Goal: Task Accomplishment & Management: Manage account settings

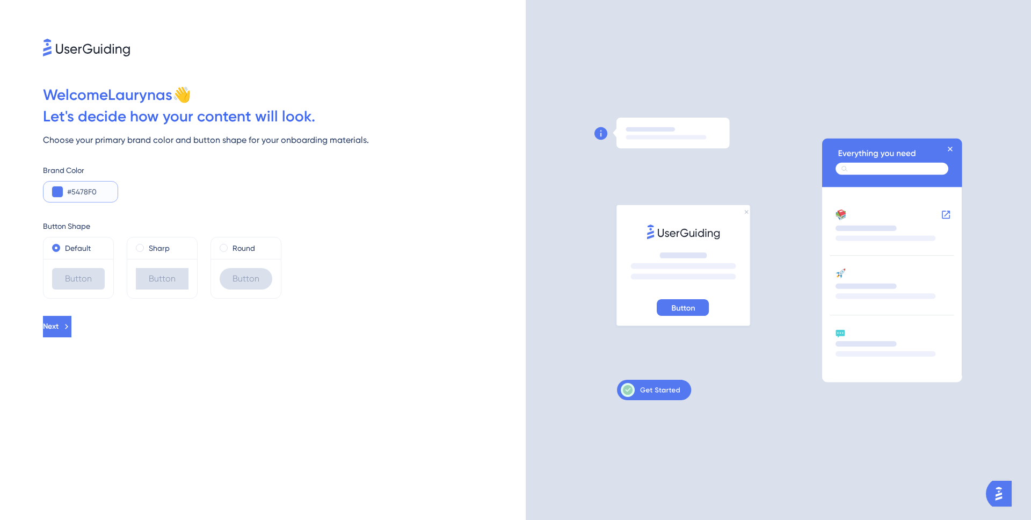
click at [81, 196] on input "#5478F0" at bounding box center [88, 191] width 42 height 13
click at [139, 246] on span at bounding box center [140, 248] width 8 height 8
click at [147, 245] on input "radio" at bounding box center [147, 245] width 0 height 0
click at [240, 248] on label "Round" at bounding box center [244, 248] width 23 height 13
drag, startPoint x: 134, startPoint y: 327, endPoint x: 122, endPoint y: 328, distance: 11.9
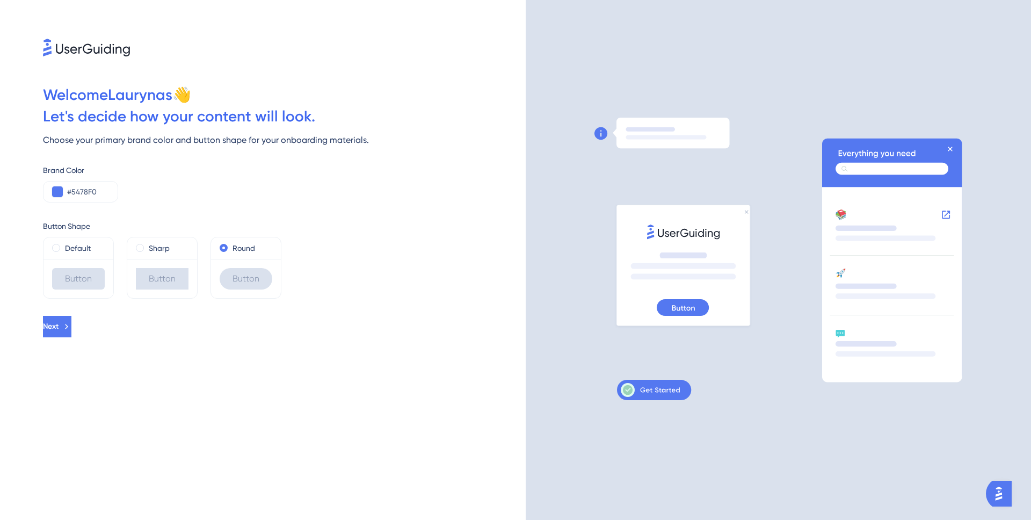
click at [134, 327] on div "Next" at bounding box center [284, 326] width 483 height 21
click at [74, 332] on button "Next" at bounding box center [58, 326] width 31 height 21
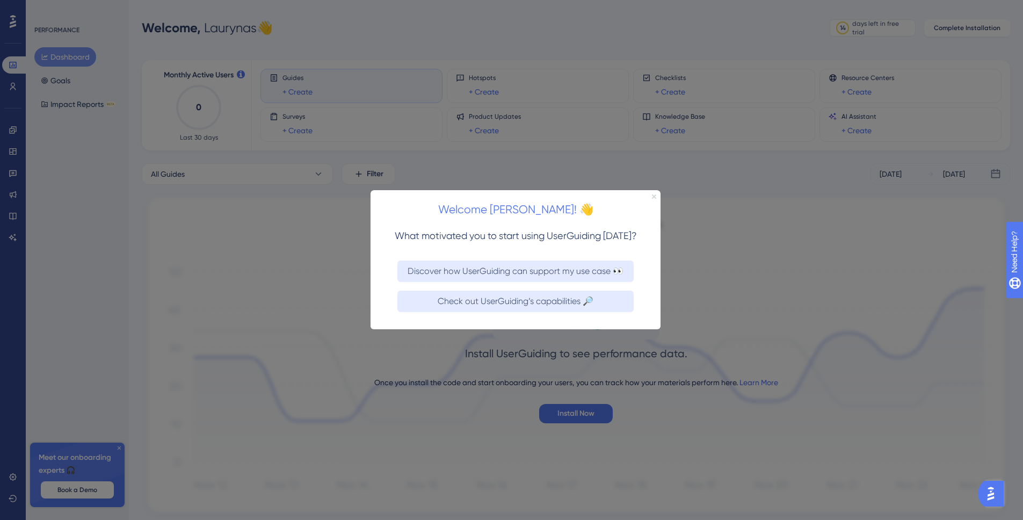
click at [653, 195] on icon "Close Preview" at bounding box center [654, 196] width 4 height 4
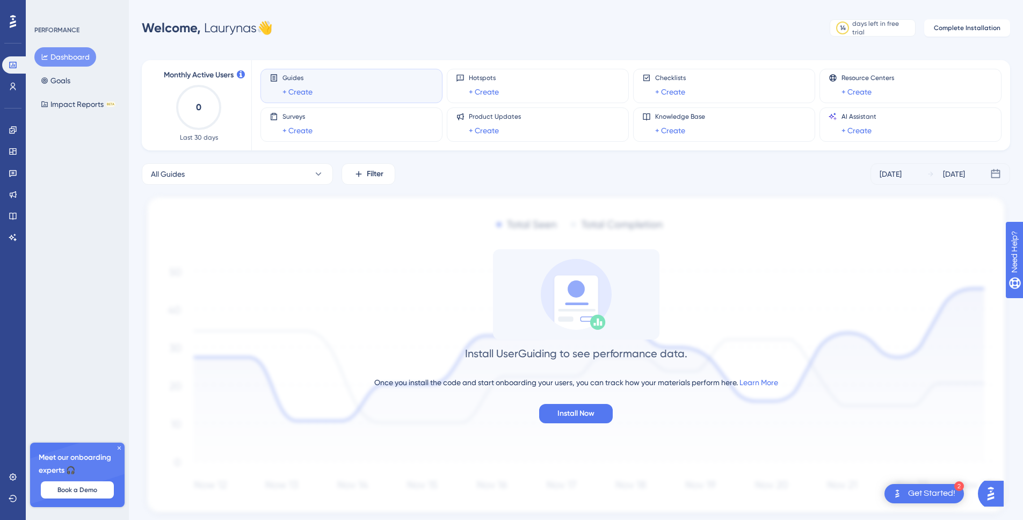
click at [118, 451] on icon at bounding box center [119, 448] width 6 height 6
click at [106, 437] on div "PERFORMANCE Dashboard Goals Impact Reports BETA Upgrade Plan" at bounding box center [77, 260] width 103 height 520
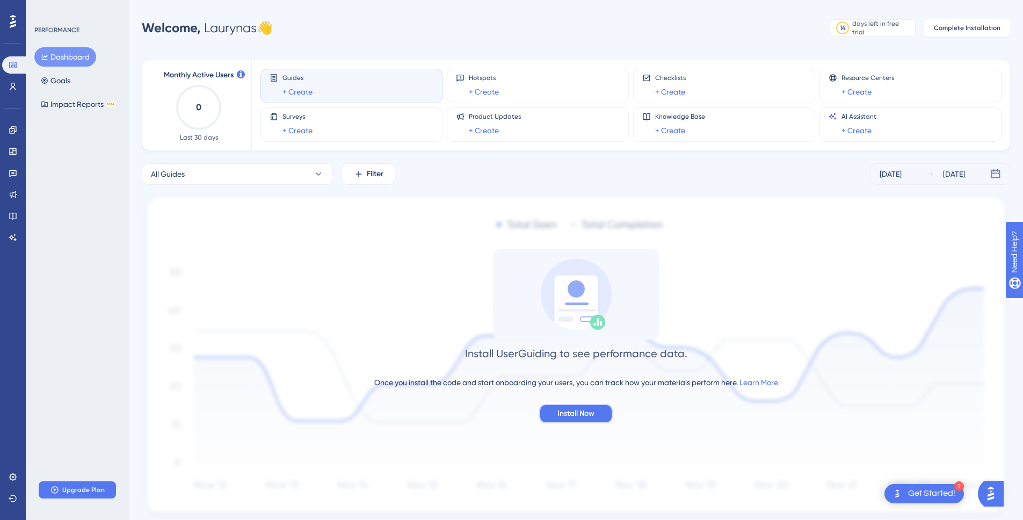
click at [554, 410] on button "Install Now" at bounding box center [576, 413] width 74 height 19
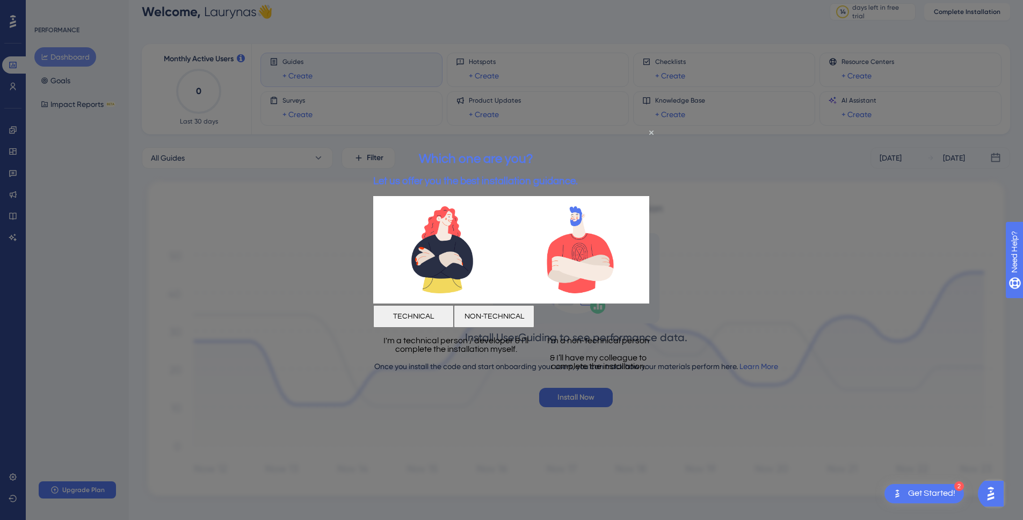
scroll to position [34, 0]
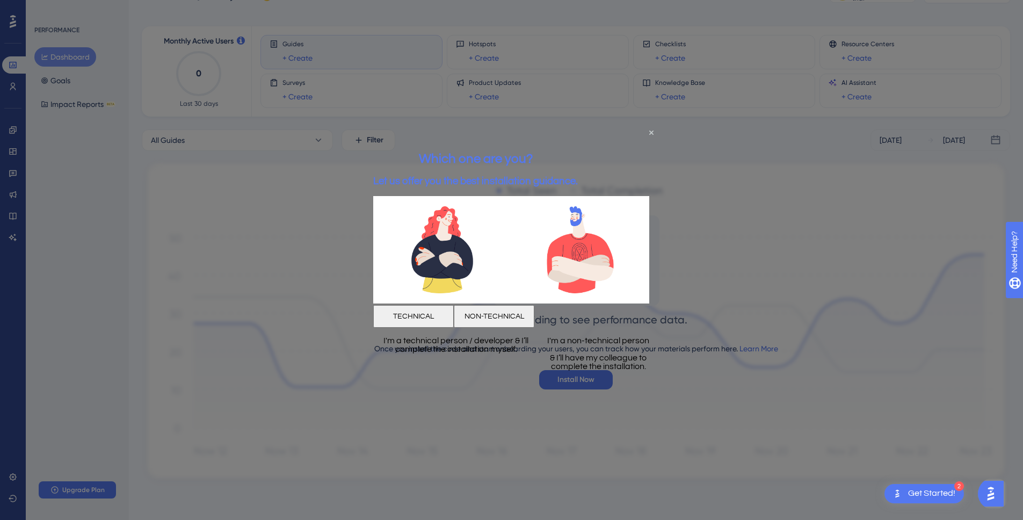
click at [519, 310] on div "NON-TECHNICAL" at bounding box center [494, 316] width 81 height 23
click at [488, 157] on strong "Which one are you?" at bounding box center [476, 157] width 114 height 13
click at [512, 155] on strong "Which one are you?" at bounding box center [476, 157] width 114 height 13
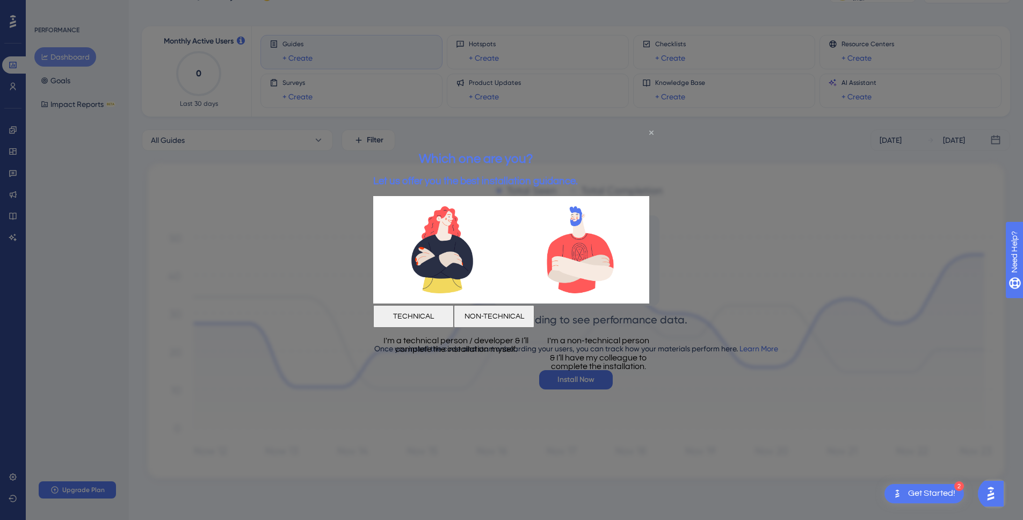
click at [651, 133] on icon "Close Preview" at bounding box center [651, 132] width 4 height 4
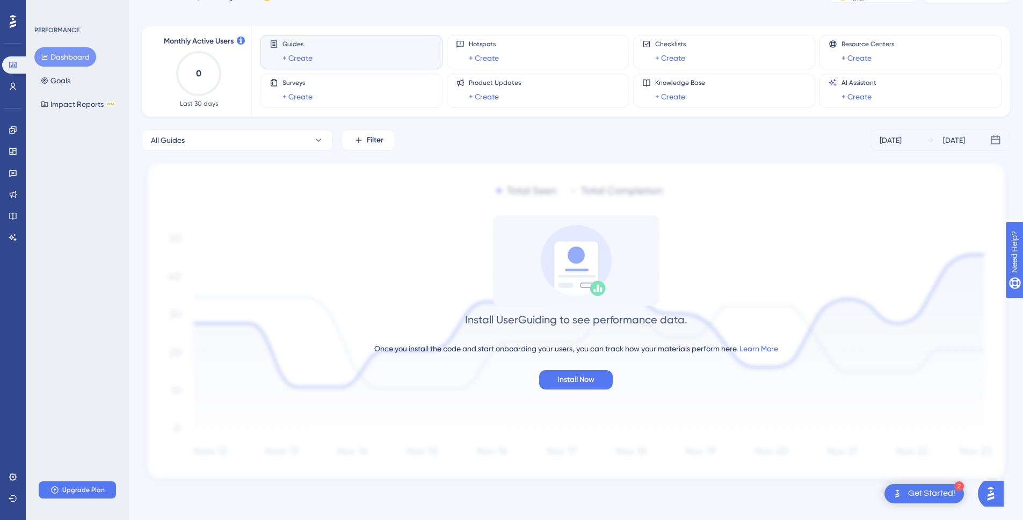
click at [531, 320] on div "Install UserGuiding to see performance data." at bounding box center [576, 319] width 222 height 15
click at [534, 320] on div "Install UserGuiding to see performance data." at bounding box center [576, 319] width 222 height 15
click at [559, 321] on div "Install UserGuiding to see performance data." at bounding box center [576, 319] width 222 height 15
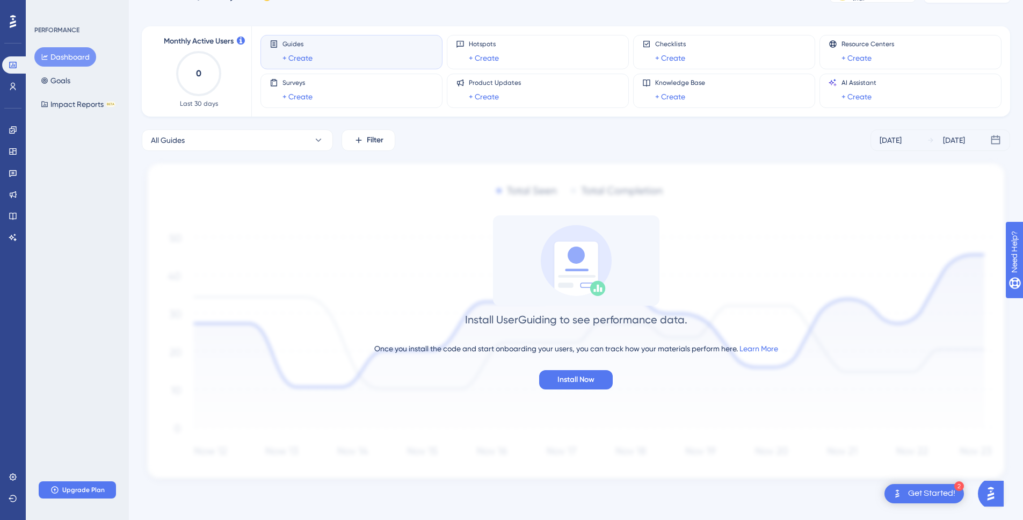
click at [565, 347] on div "Once you install the code and start onboarding your users, you can track how yo…" at bounding box center [576, 348] width 404 height 13
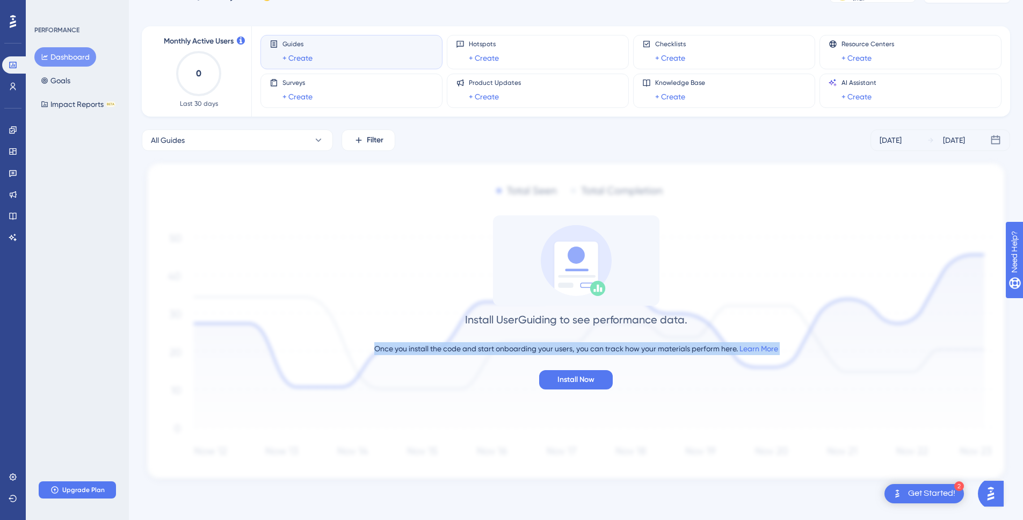
click at [565, 347] on div "Once you install the code and start onboarding your users, you can track how yo…" at bounding box center [576, 348] width 404 height 13
click at [566, 350] on div "Once you install the code and start onboarding your users, you can track how yo…" at bounding box center [576, 348] width 404 height 13
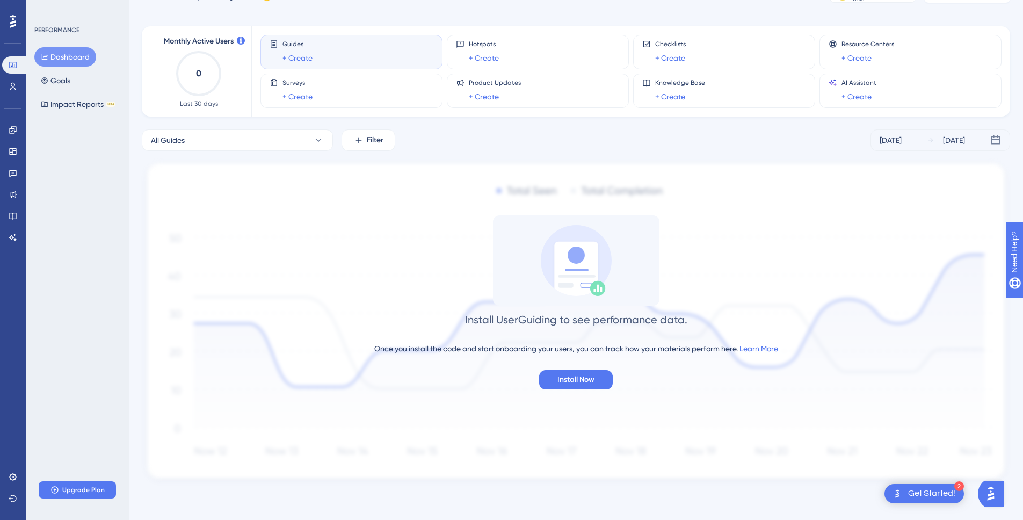
click at [564, 324] on div "Install UserGuiding to see performance data." at bounding box center [576, 319] width 222 height 15
click at [576, 321] on div "Install UserGuiding to see performance data." at bounding box center [576, 319] width 222 height 15
click at [577, 320] on div "Install UserGuiding to see performance data." at bounding box center [576, 319] width 222 height 15
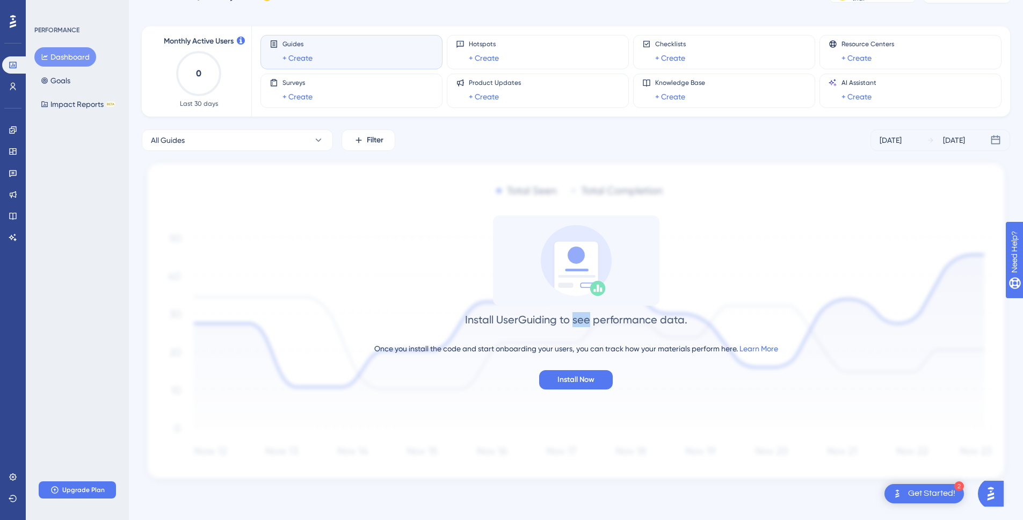
click at [577, 320] on div "Install UserGuiding to see performance data." at bounding box center [576, 319] width 222 height 15
click at [904, 494] on div "2 Get Started!" at bounding box center [924, 493] width 79 height 19
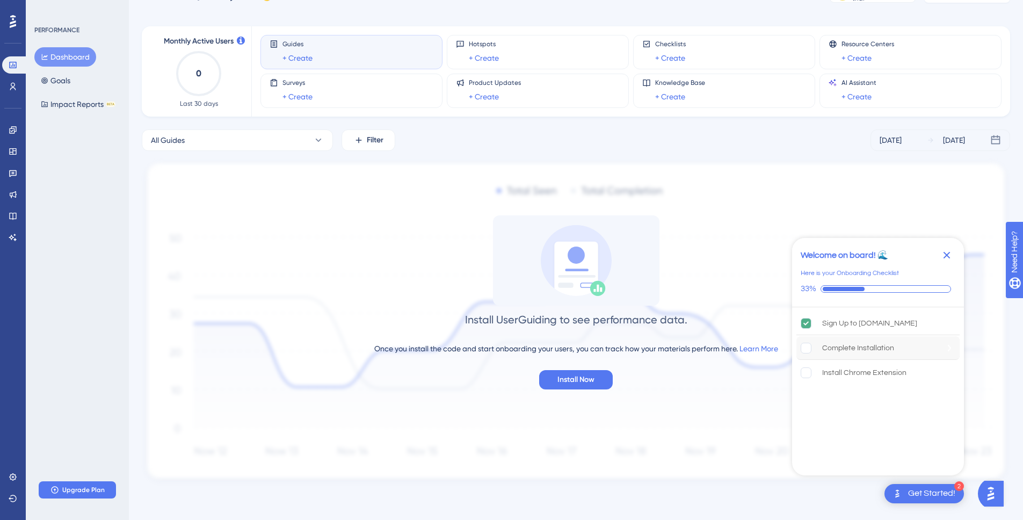
click at [887, 344] on div "Complete Installation" at bounding box center [858, 348] width 72 height 13
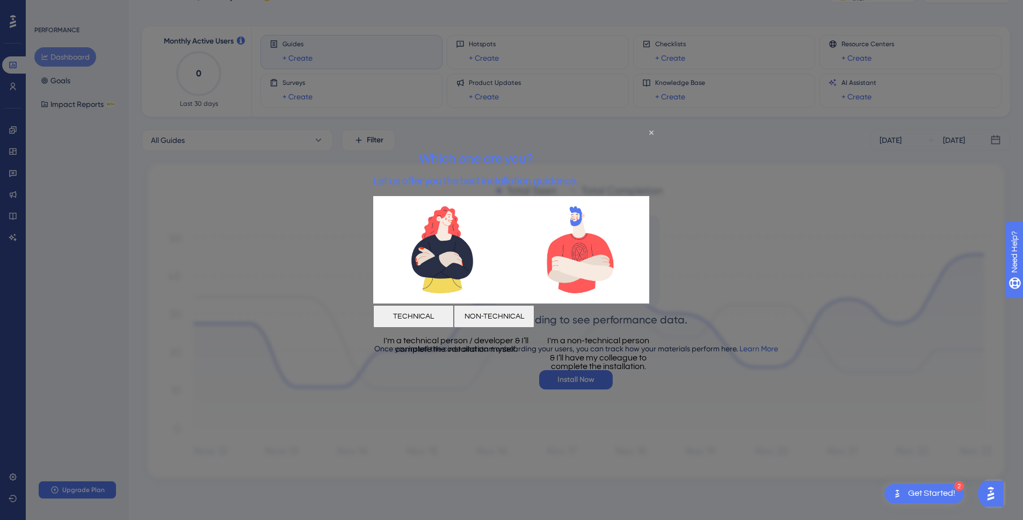
scroll to position [0, 0]
click at [534, 320] on button "NON-TECHNICAL" at bounding box center [494, 316] width 81 height 23
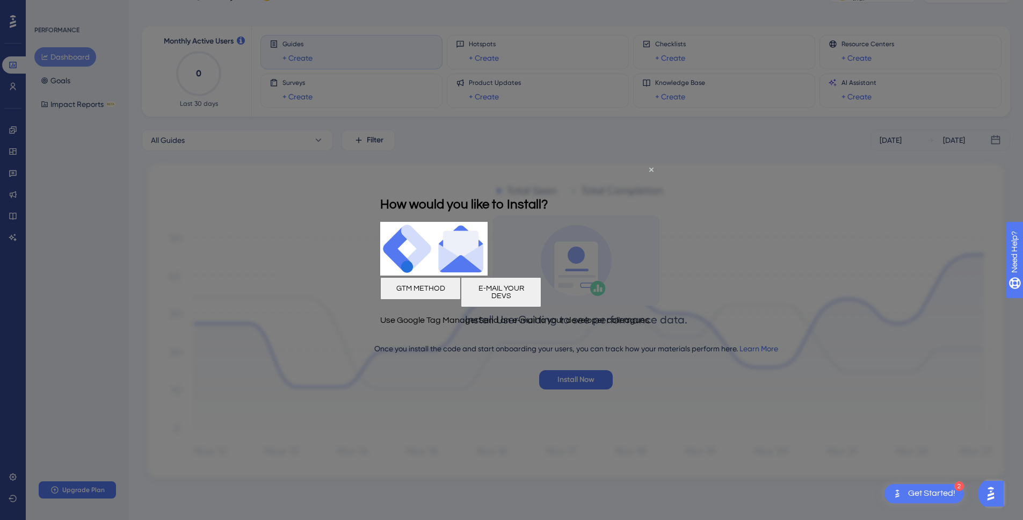
click at [517, 198] on h2 "How would you like to Install?" at bounding box center [464, 204] width 168 height 13
click at [523, 296] on div "E-MAIL YOUR DEVS" at bounding box center [501, 292] width 81 height 30
click at [516, 198] on h2 "How would you like to Install?" at bounding box center [464, 204] width 168 height 13
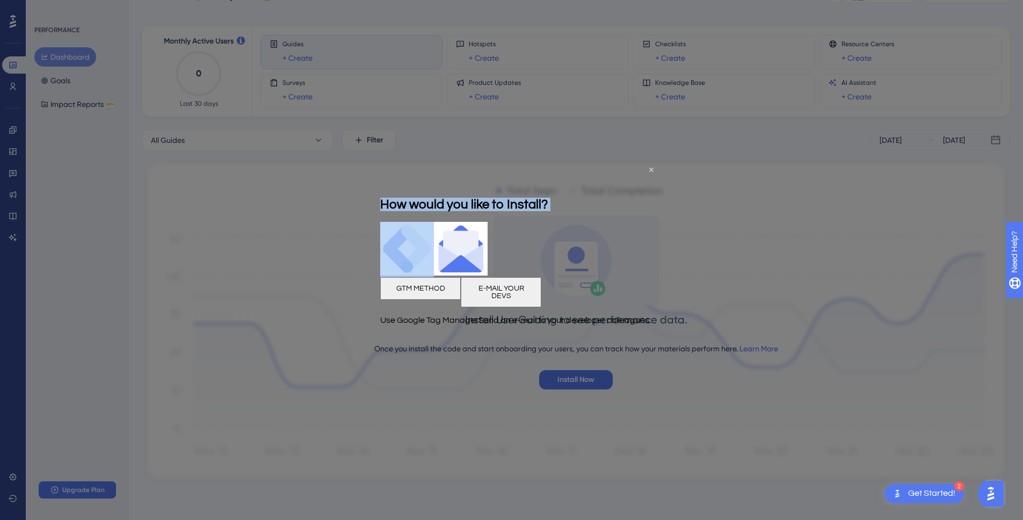
click at [516, 198] on h2 "How would you like to Install?" at bounding box center [464, 204] width 168 height 13
click at [511, 198] on h2 "How would you like to Install?" at bounding box center [464, 204] width 168 height 13
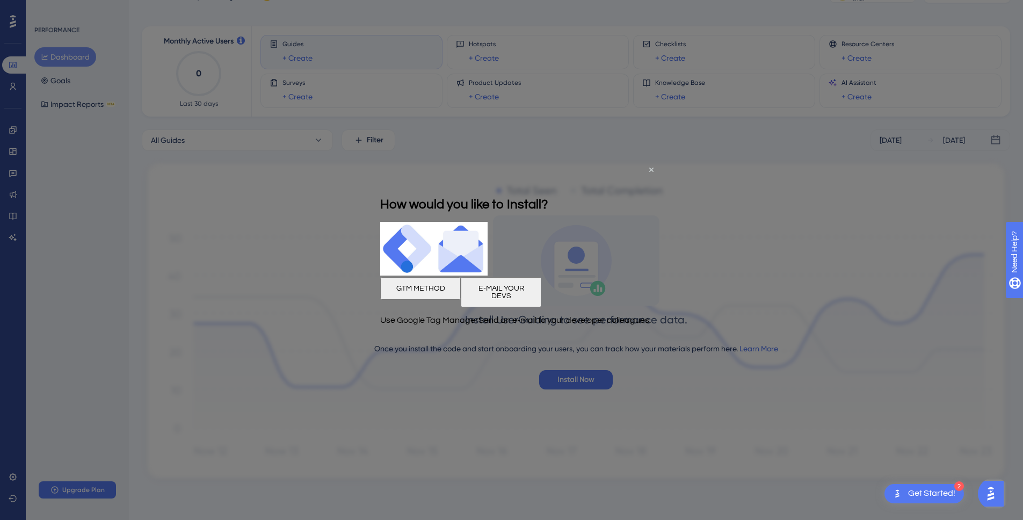
click at [541, 293] on button "E-MAIL YOUR DEVS" at bounding box center [501, 292] width 81 height 30
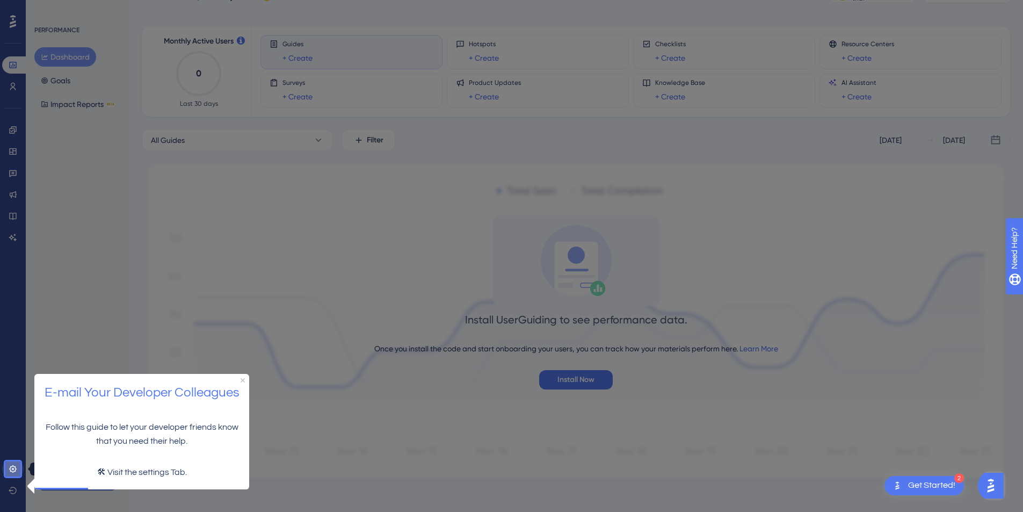
click at [13, 469] on icon at bounding box center [12, 468] width 7 height 7
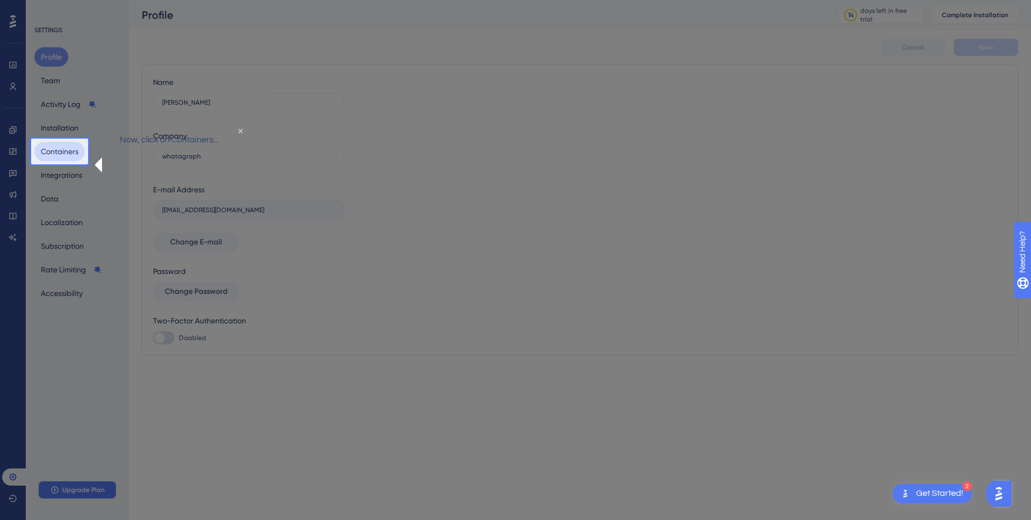
click at [53, 153] on button "Containers" at bounding box center [59, 151] width 50 height 19
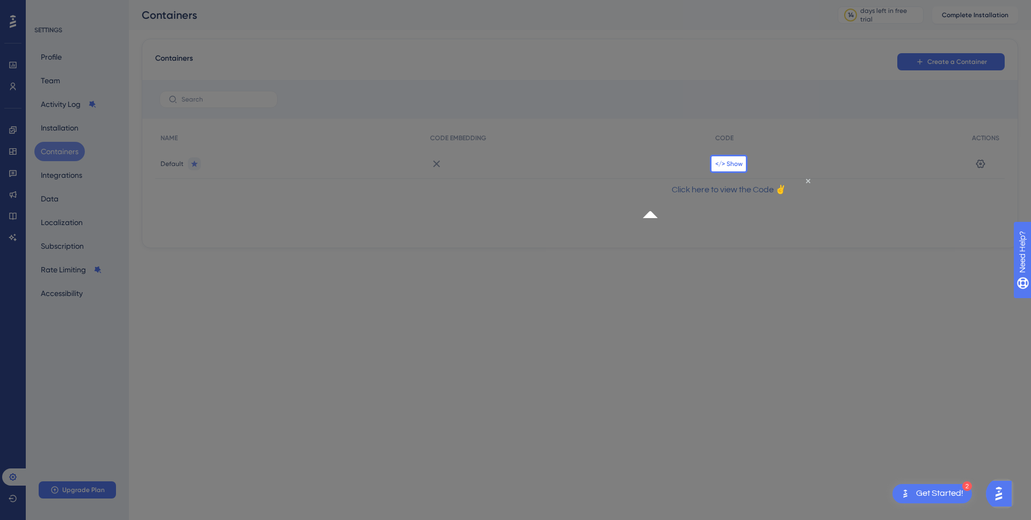
click at [723, 168] on span "</> Show" at bounding box center [728, 164] width 27 height 9
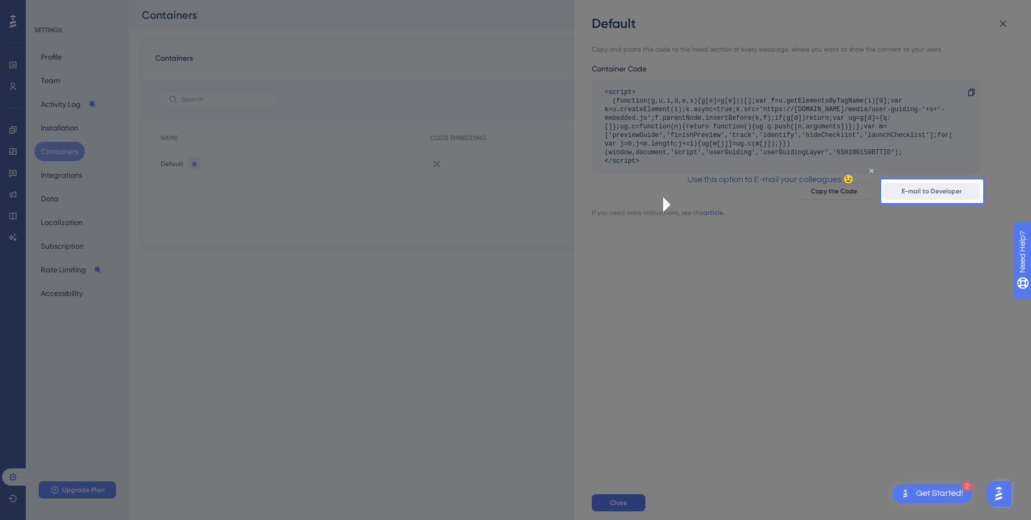
click at [917, 187] on span "E-mail to Developer" at bounding box center [932, 191] width 60 height 9
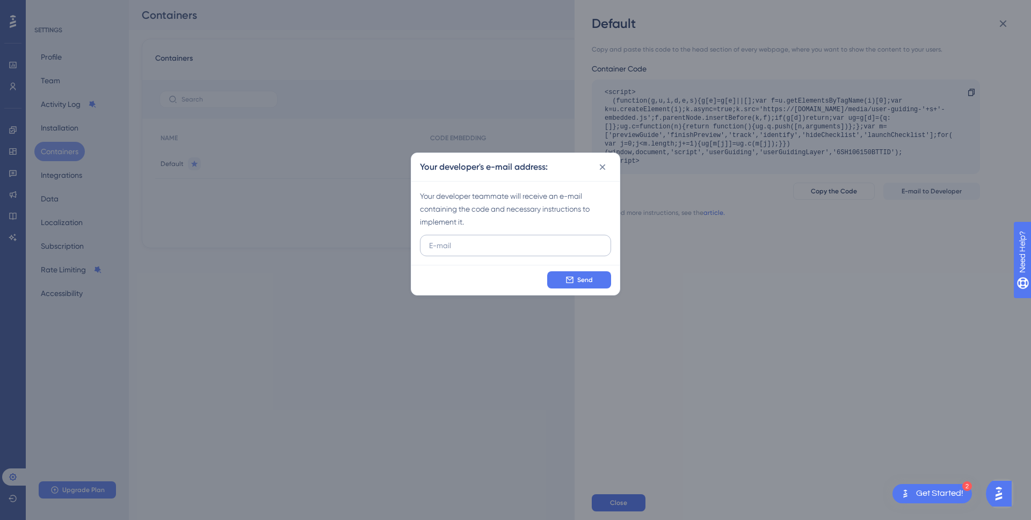
click at [548, 249] on input "text" at bounding box center [513, 246] width 169 height 12
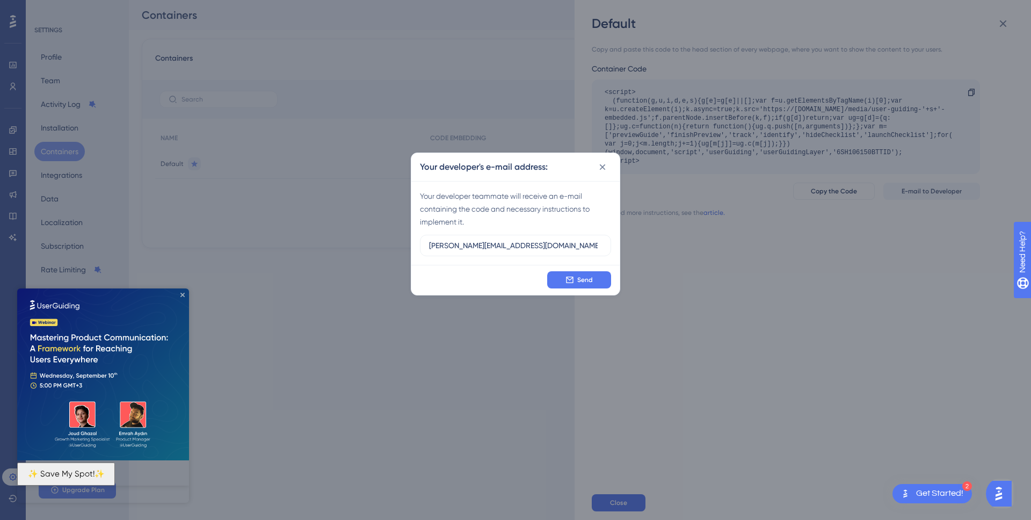
type input "[PERSON_NAME][EMAIL_ADDRESS][DOMAIN_NAME]"
click at [182, 293] on icon "Close Preview" at bounding box center [182, 295] width 4 height 4
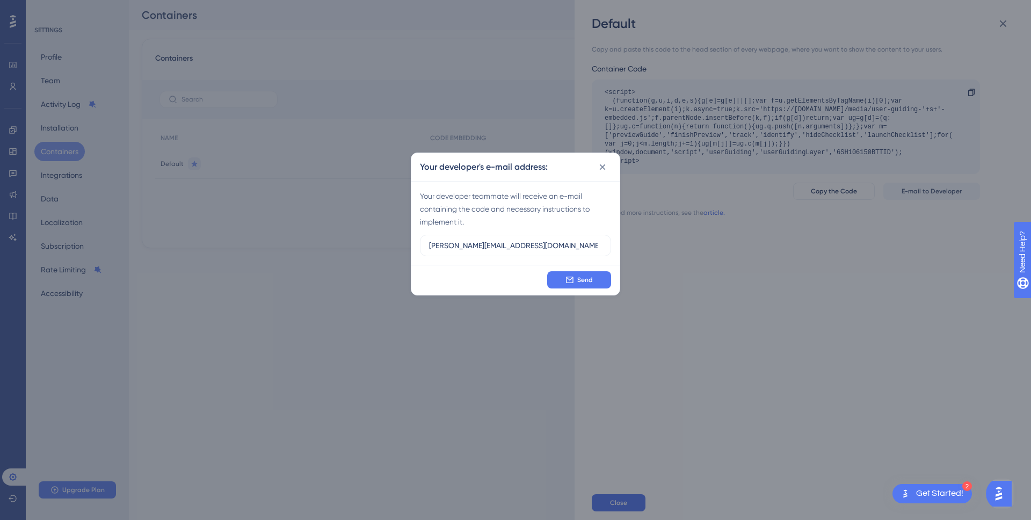
click at [486, 261] on div "Your developer teammate will receive an e-mail containing the code and necessar…" at bounding box center [515, 223] width 208 height 84
click at [559, 276] on button "Send" at bounding box center [579, 279] width 64 height 17
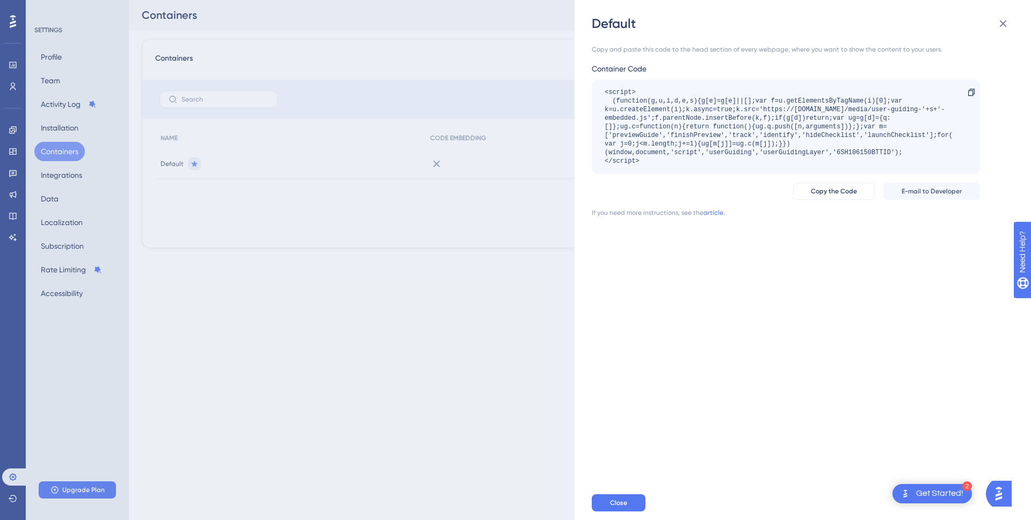
click at [750, 213] on div "If you need more instructions, see the article." at bounding box center [786, 212] width 388 height 9
drag, startPoint x: 996, startPoint y: 28, endPoint x: 995, endPoint y: 71, distance: 42.4
click at [995, 71] on div "Default Copy and paste this code to the head section of every webpage, where yo…" at bounding box center [803, 260] width 457 height 520
click at [936, 493] on div "Get Started!" at bounding box center [939, 494] width 47 height 12
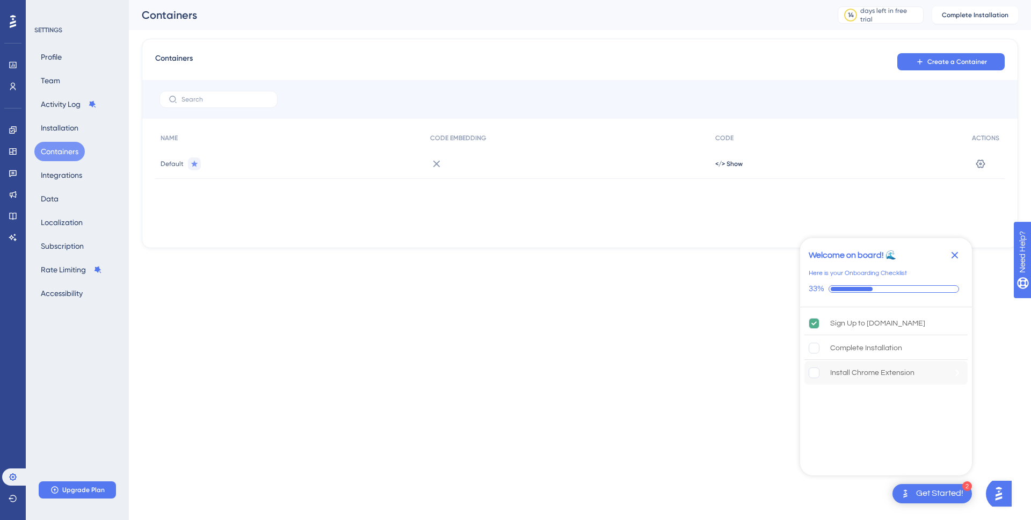
click at [867, 376] on div "Install Chrome Extension" at bounding box center [872, 372] width 84 height 13
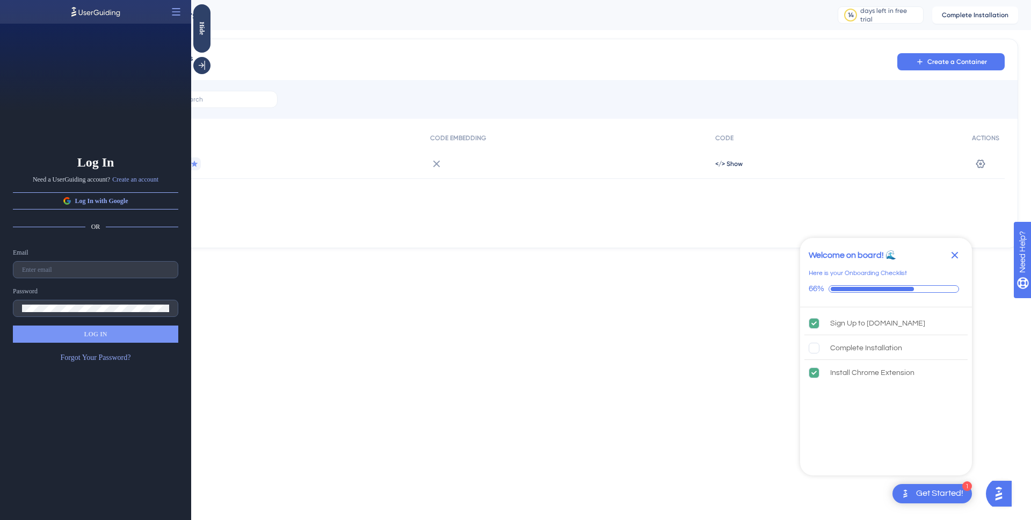
click at [552, 81] on div at bounding box center [579, 99] width 875 height 39
click at [132, 199] on button "Log In with Google" at bounding box center [95, 200] width 165 height 17
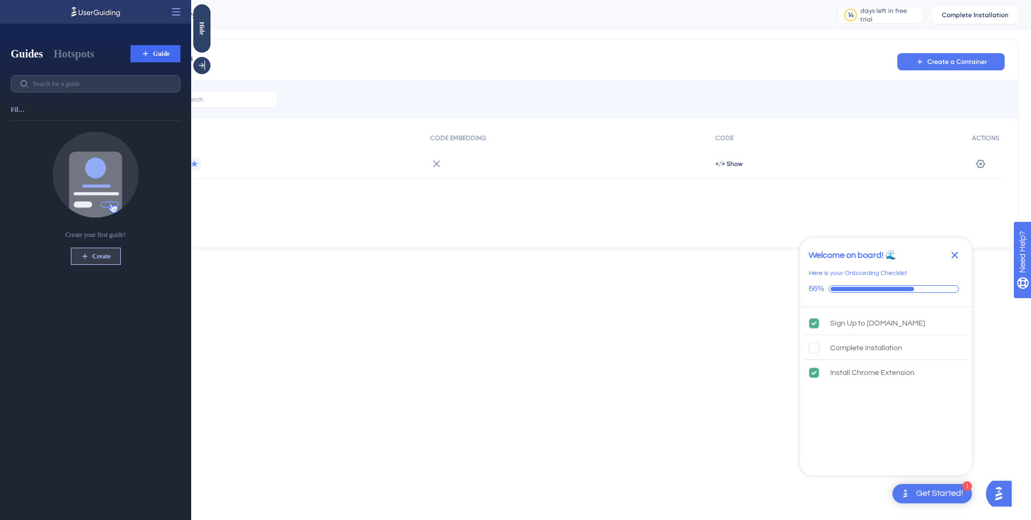
click at [90, 258] on button "Create" at bounding box center [96, 256] width 50 height 17
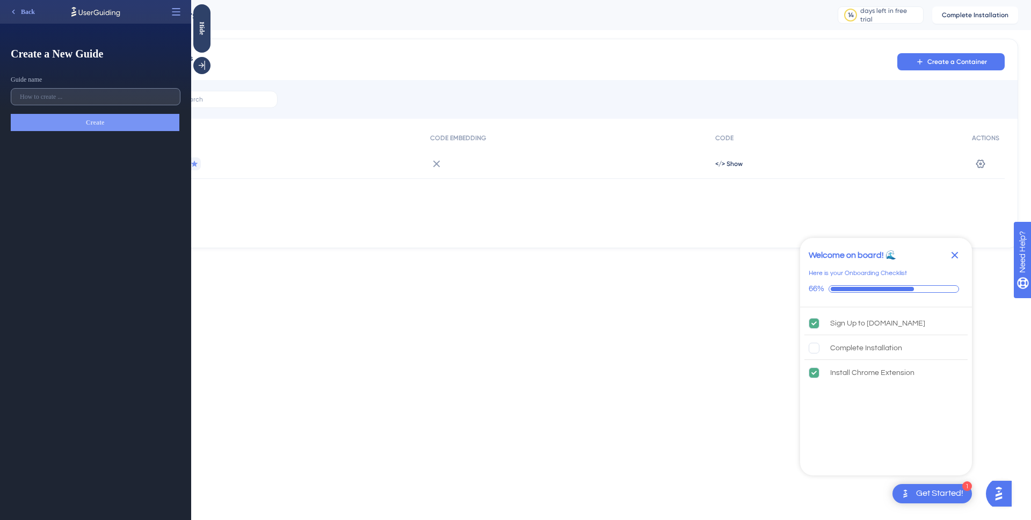
click at [67, 97] on input "text" at bounding box center [95, 97] width 151 height 8
type input "whatagraph 3.0 Onboarding"
click at [97, 120] on span "Create" at bounding box center [95, 122] width 18 height 9
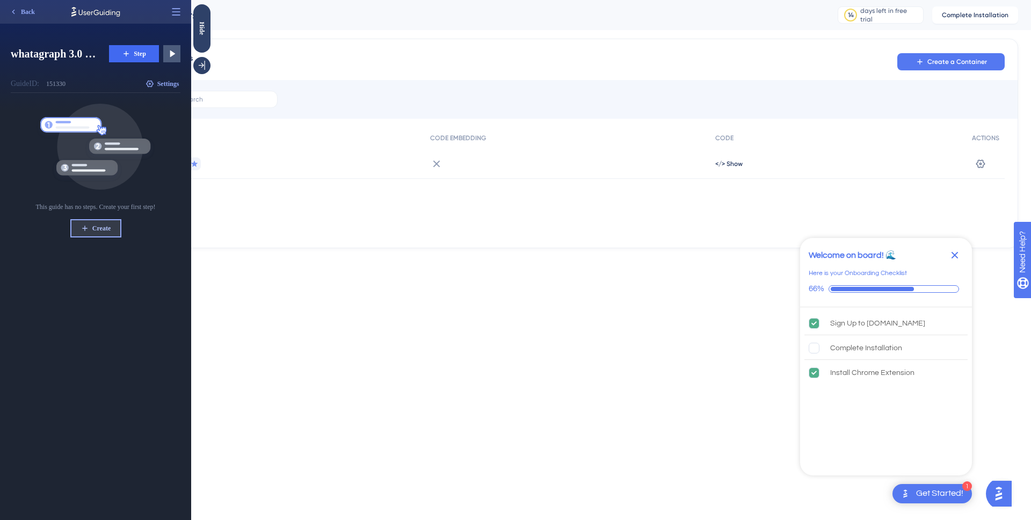
click at [96, 231] on span "Create" at bounding box center [101, 228] width 18 height 9
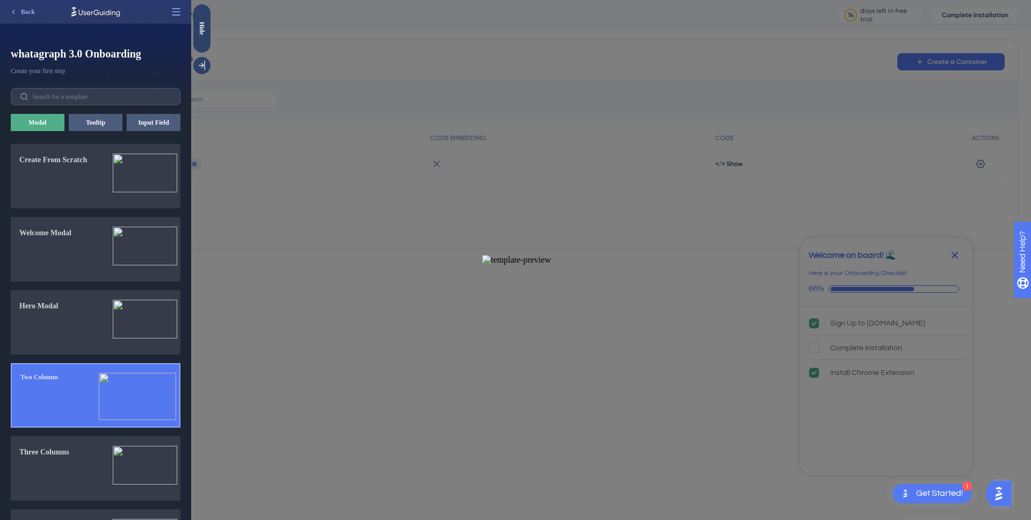
click at [78, 386] on button "Two Columns" at bounding box center [96, 395] width 170 height 64
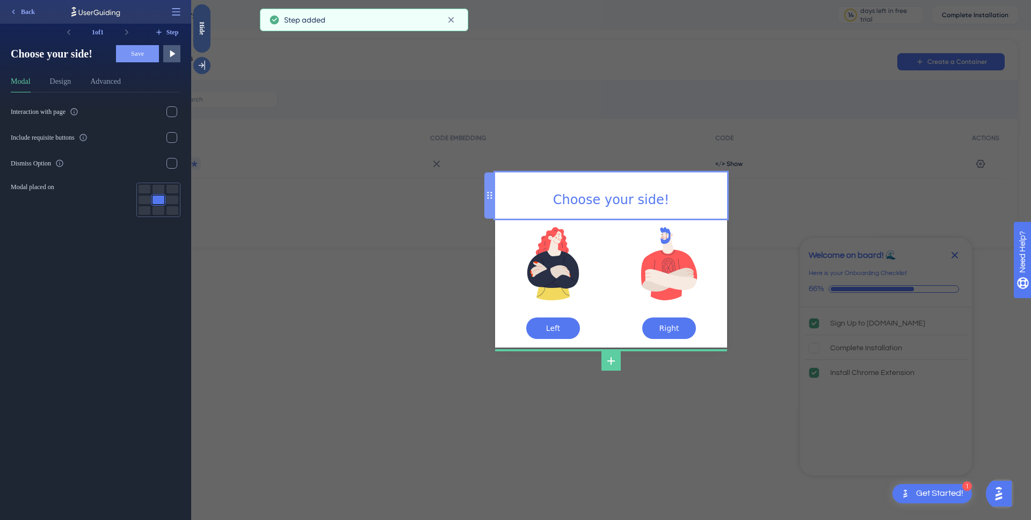
click at [596, 204] on div "Choose your side!" at bounding box center [611, 200] width 215 height 21
click at [596, 204] on span "Choose your side!" at bounding box center [611, 199] width 117 height 15
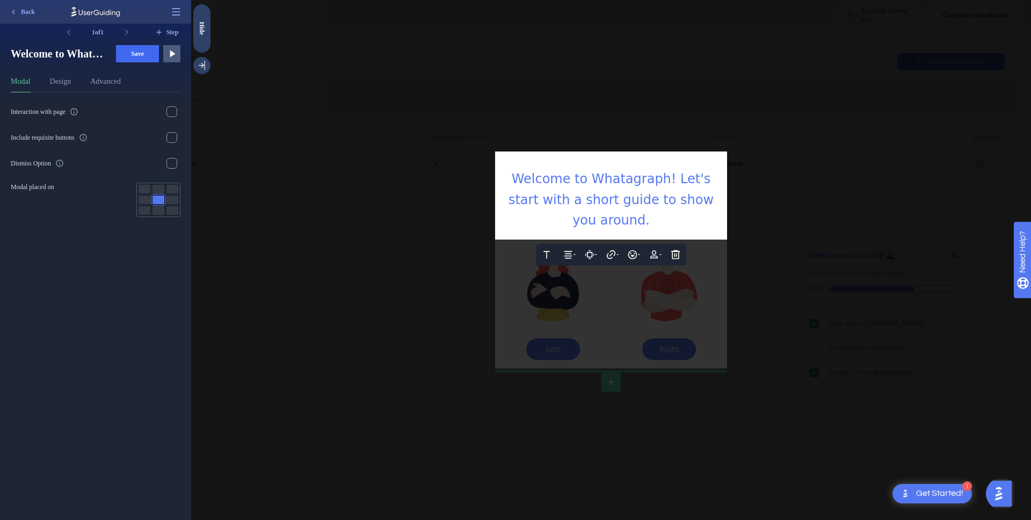
click at [694, 312] on div at bounding box center [611, 260] width 840 height 520
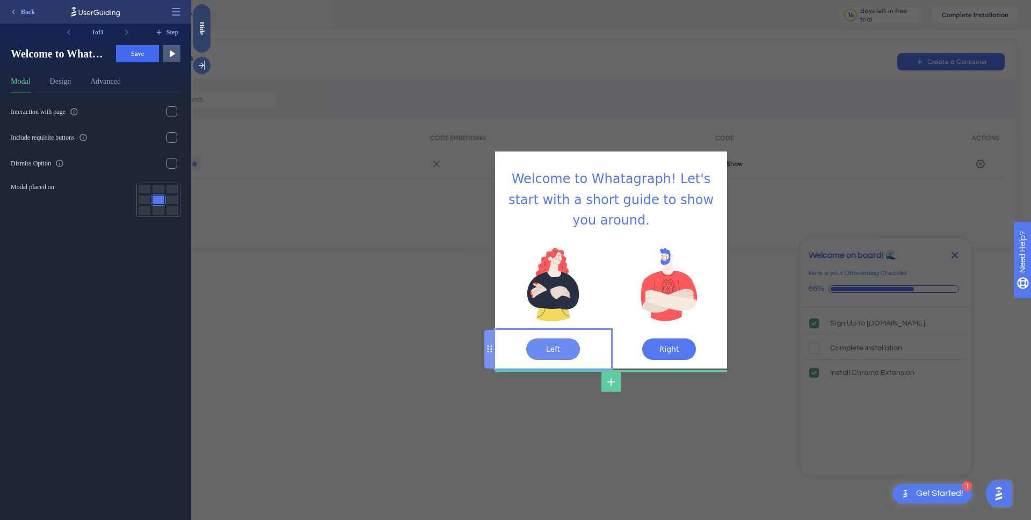
click at [548, 342] on input "Left" at bounding box center [553, 348] width 54 height 21
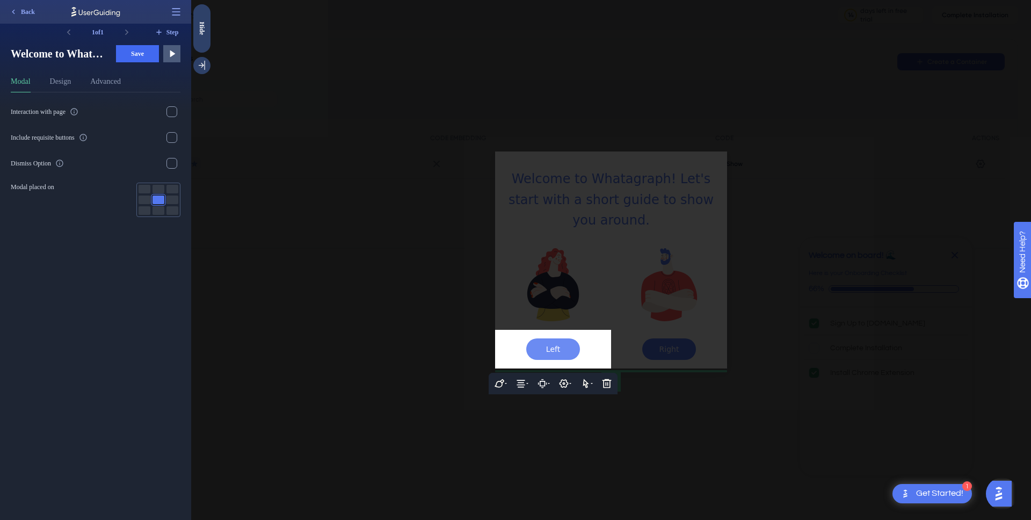
click at [548, 342] on input "Left" at bounding box center [553, 348] width 54 height 21
click at [552, 341] on input "Left" at bounding box center [553, 348] width 54 height 21
click at [552, 341] on input "Lseft" at bounding box center [553, 348] width 54 height 21
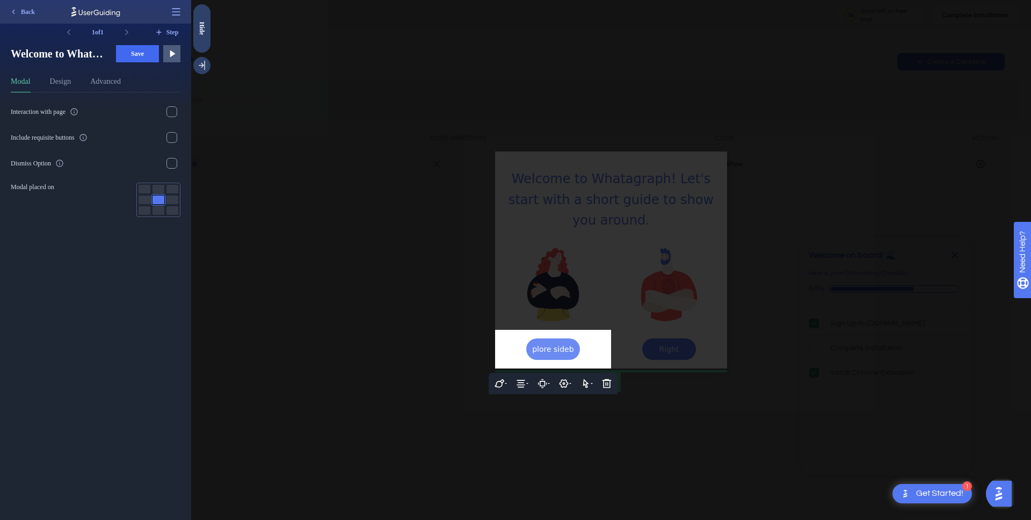
scroll to position [0, 12]
click at [547, 338] on input "Explore sidebar" at bounding box center [553, 348] width 54 height 21
type input "Explore sidebar"
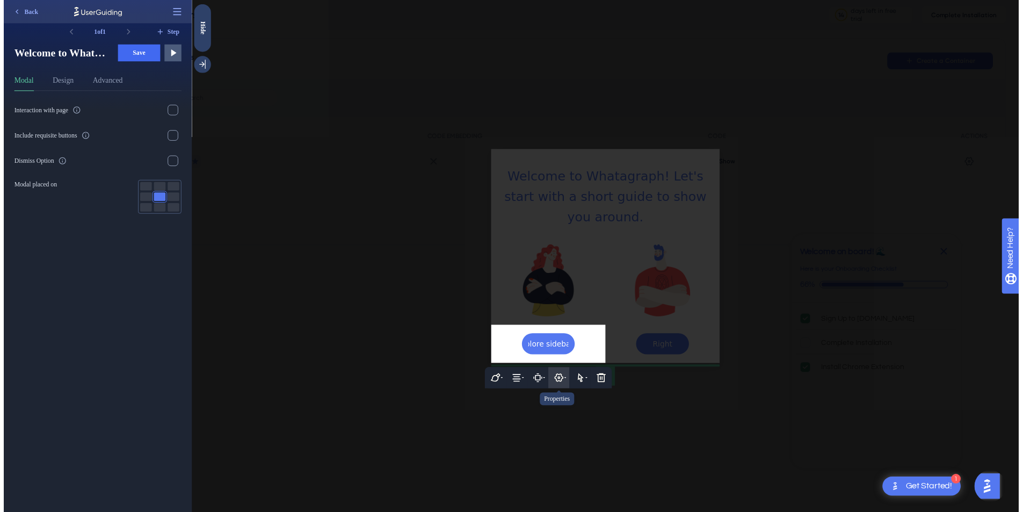
scroll to position [0, 0]
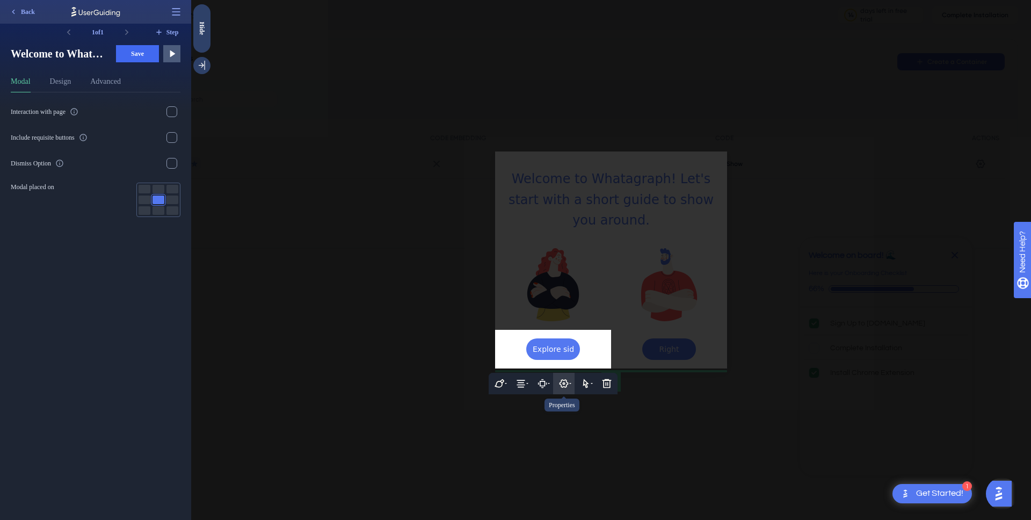
click at [567, 378] on icon at bounding box center [564, 383] width 11 height 11
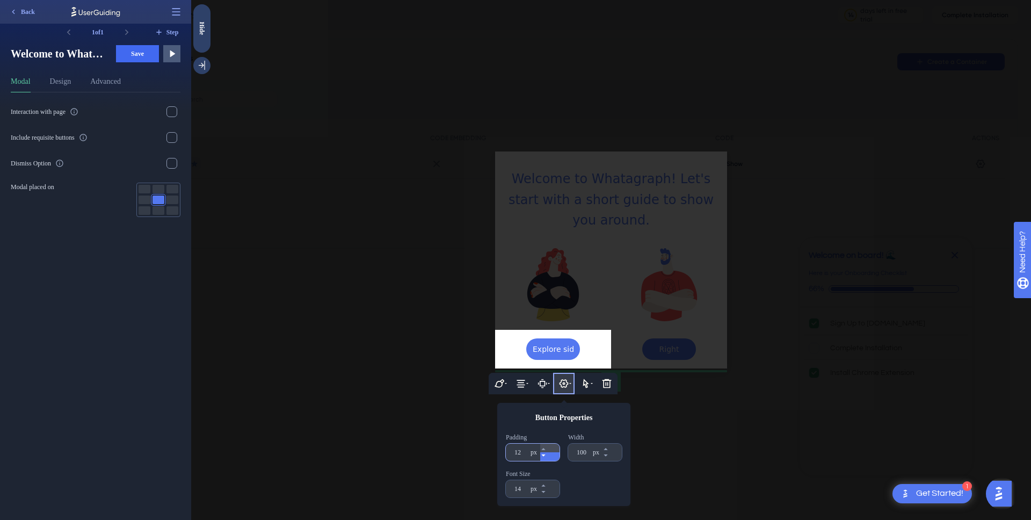
click at [555, 452] on button "12 px" at bounding box center [549, 456] width 19 height 9
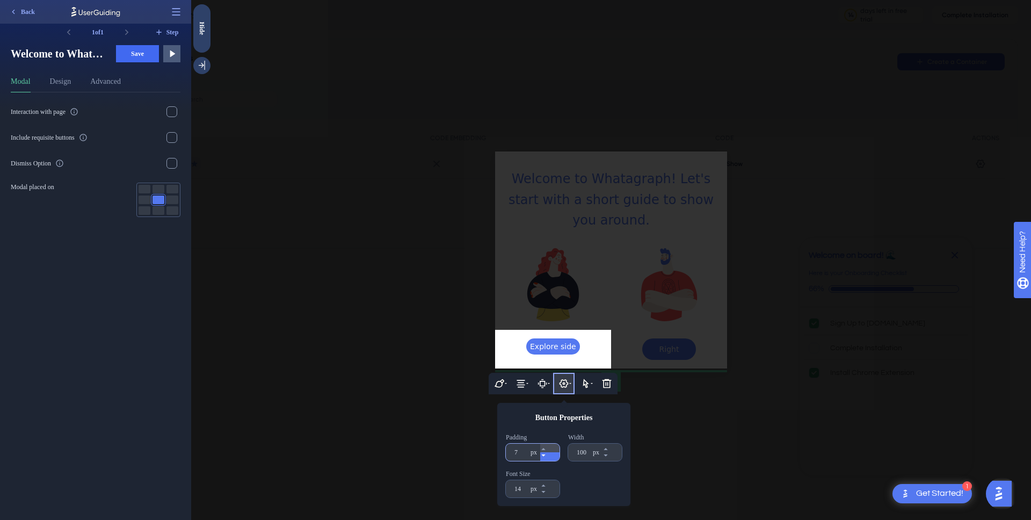
click at [555, 452] on button "12 px" at bounding box center [549, 456] width 19 height 9
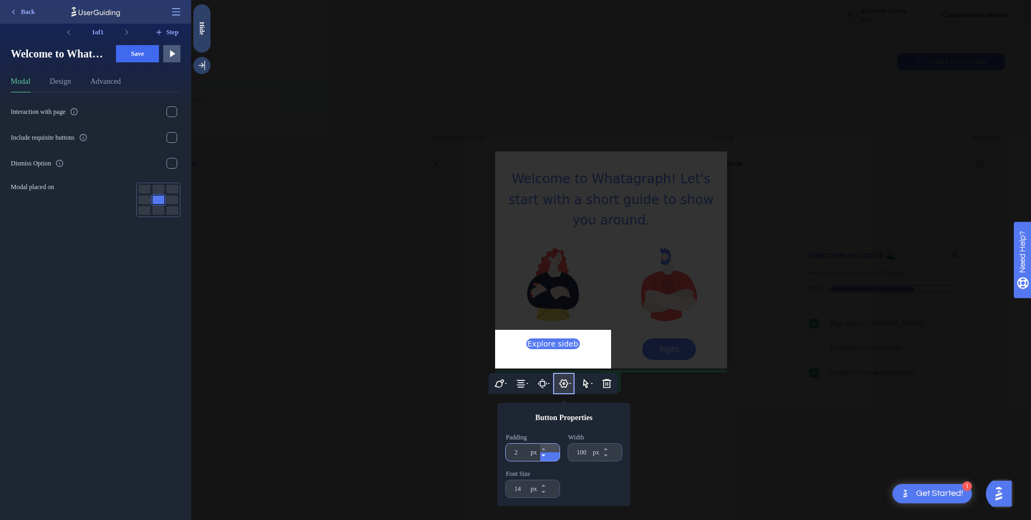
click at [555, 452] on button "12 px" at bounding box center [549, 456] width 19 height 9
type input "1"
type input "Left"
click at [547, 446] on icon at bounding box center [543, 449] width 6 height 6
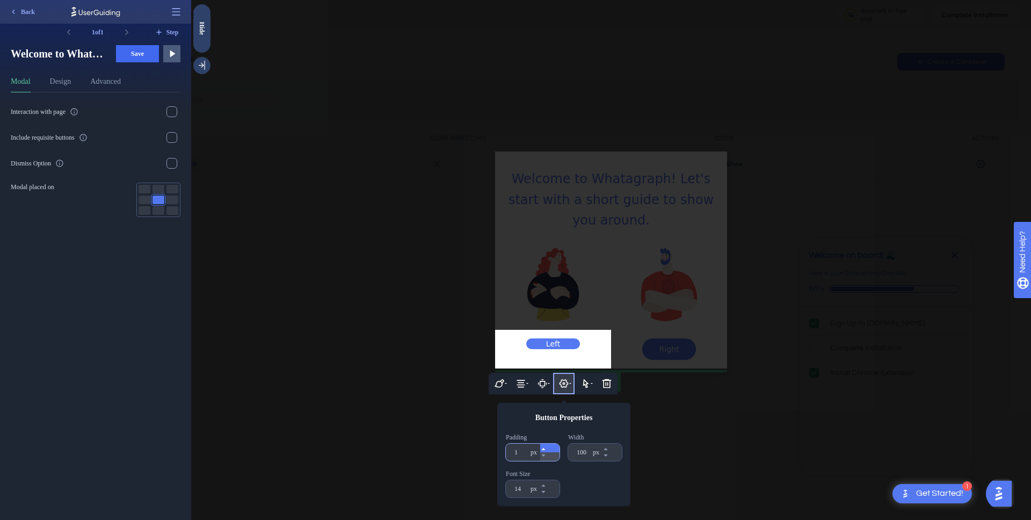
click at [547, 446] on icon at bounding box center [543, 449] width 6 height 6
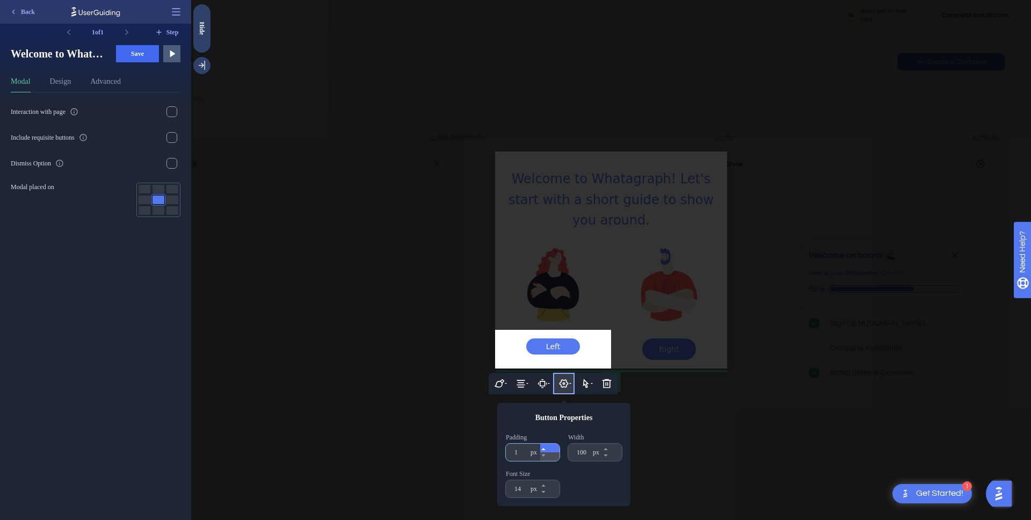
click at [547, 446] on icon at bounding box center [543, 449] width 6 height 6
click at [545, 448] on icon at bounding box center [543, 449] width 4 height 2
click at [547, 446] on icon at bounding box center [543, 449] width 6 height 6
click at [450, 345] on div at bounding box center [611, 260] width 840 height 520
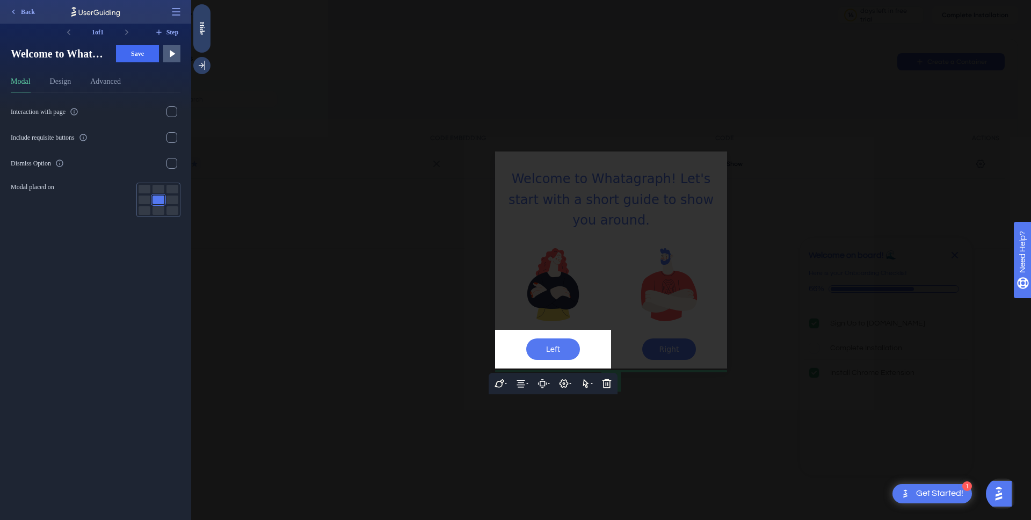
click at [512, 234] on div at bounding box center [611, 260] width 840 height 520
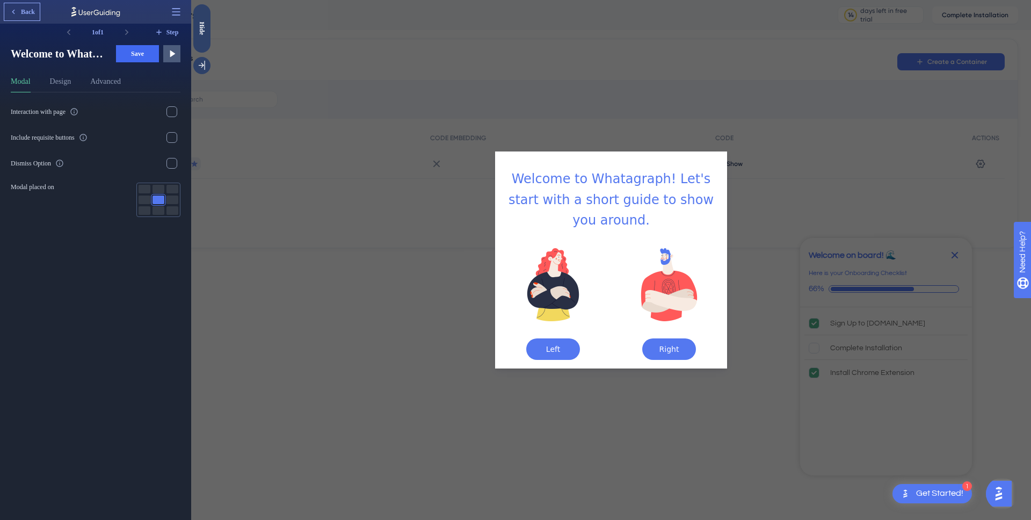
click at [30, 13] on span "Back" at bounding box center [28, 12] width 14 height 9
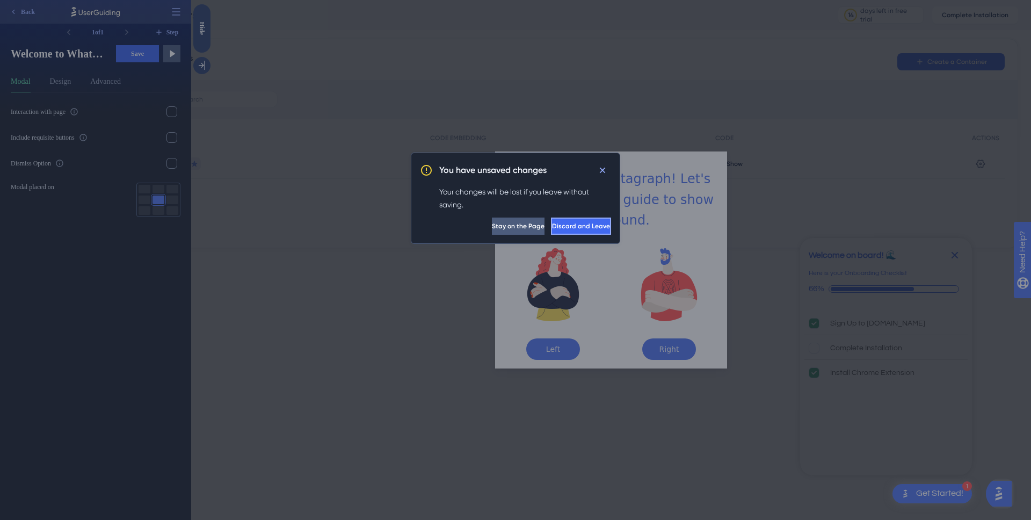
click at [552, 229] on span "Discard and Leave" at bounding box center [581, 226] width 58 height 9
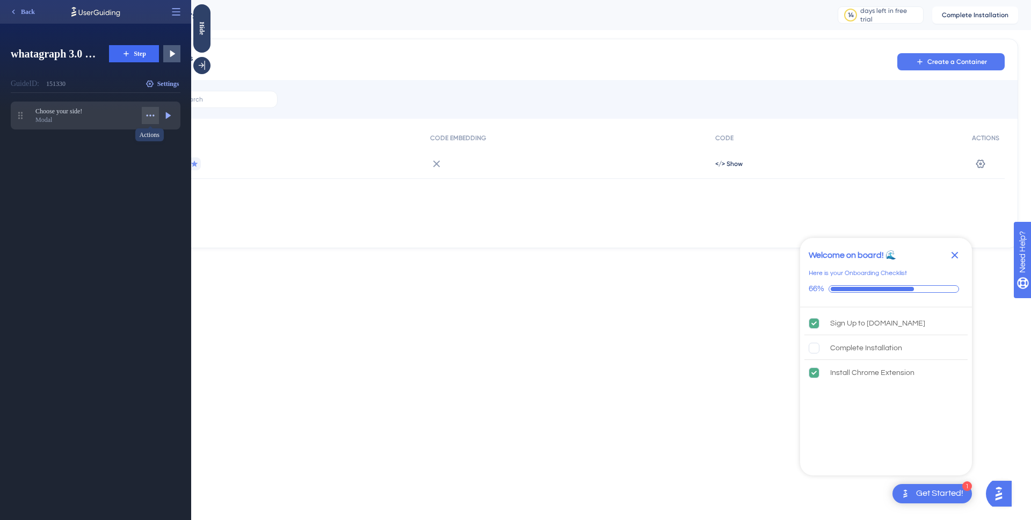
click at [148, 112] on icon at bounding box center [150, 115] width 11 height 11
click at [143, 190] on div "[PERSON_NAME]" at bounding box center [122, 193] width 66 height 17
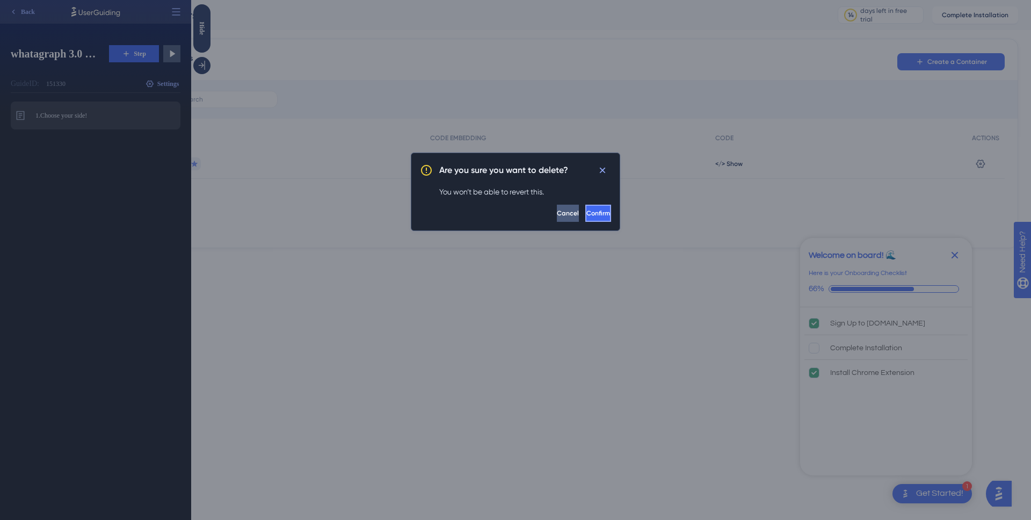
click at [586, 209] on span "Confirm" at bounding box center [598, 213] width 24 height 9
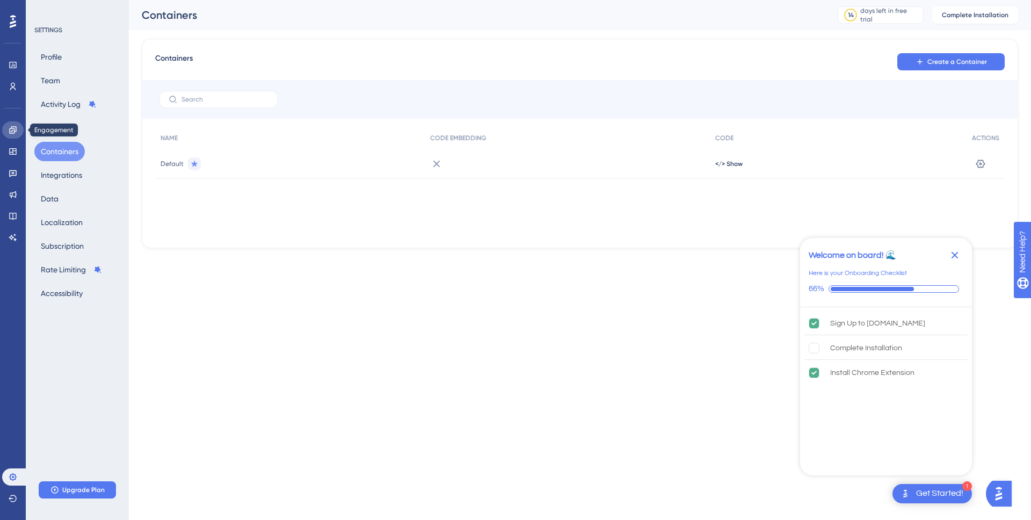
click at [11, 129] on icon at bounding box center [13, 130] width 9 height 9
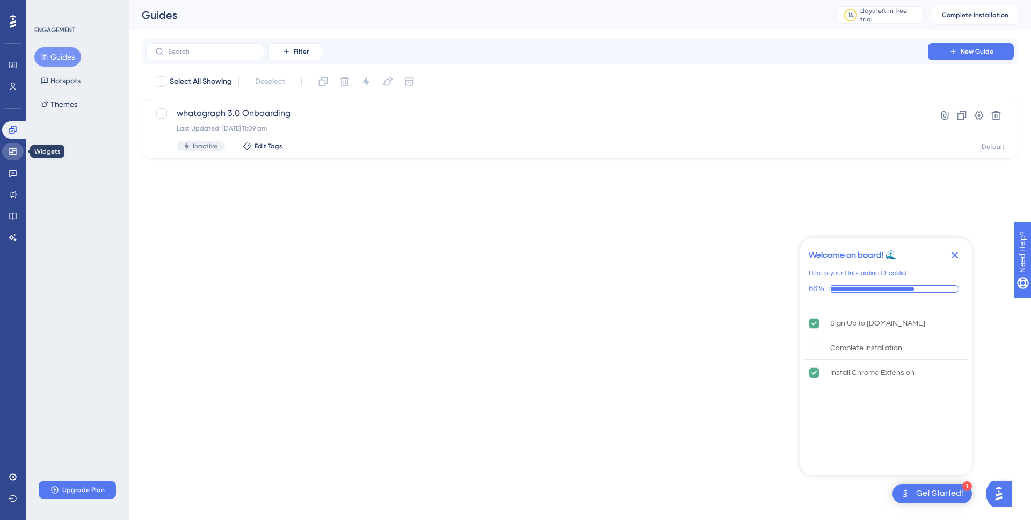
click at [13, 149] on icon at bounding box center [13, 151] width 9 height 9
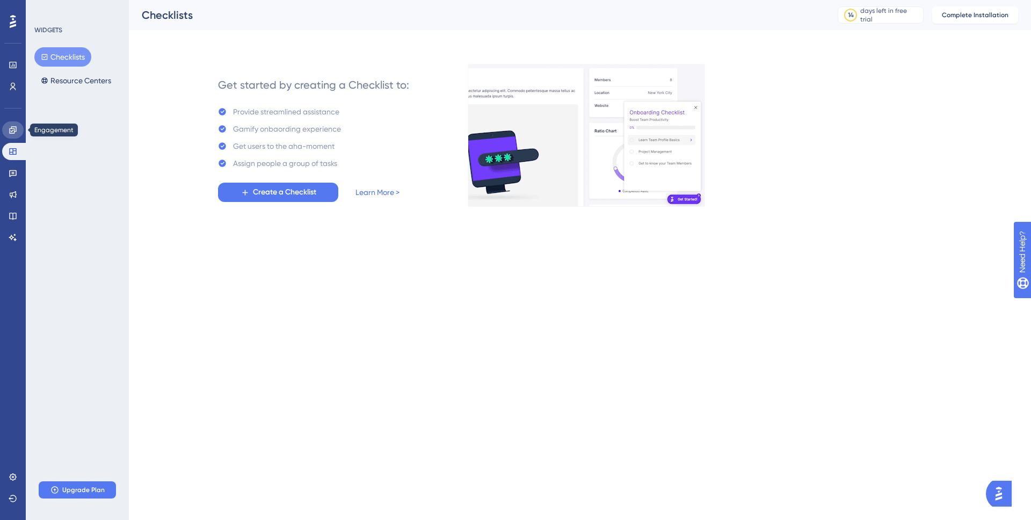
click at [16, 124] on link at bounding box center [12, 129] width 21 height 17
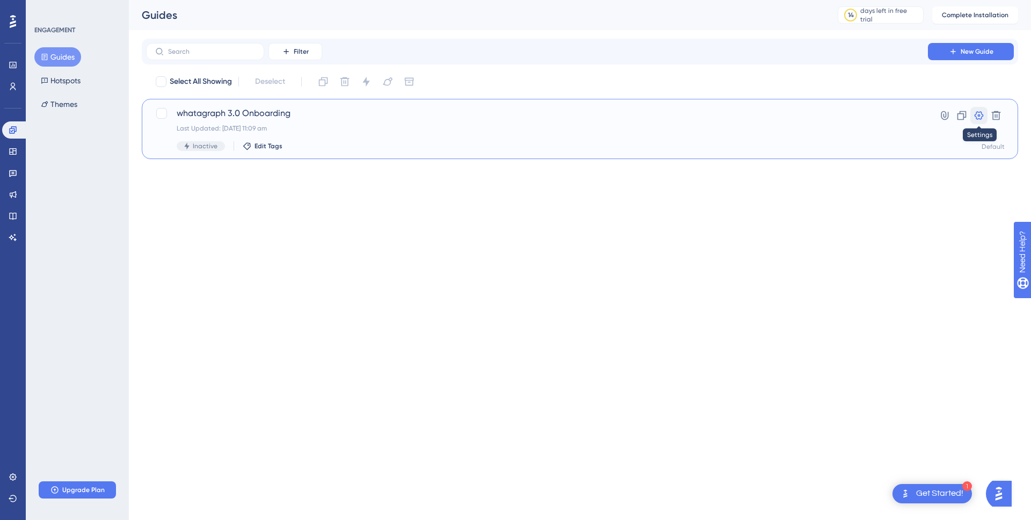
click at [979, 114] on icon at bounding box center [979, 115] width 9 height 9
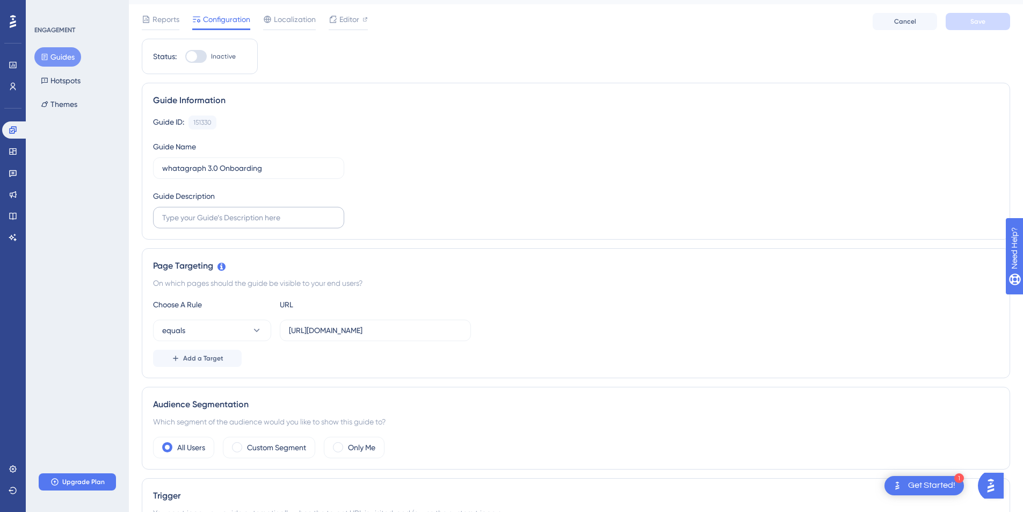
scroll to position [67, 0]
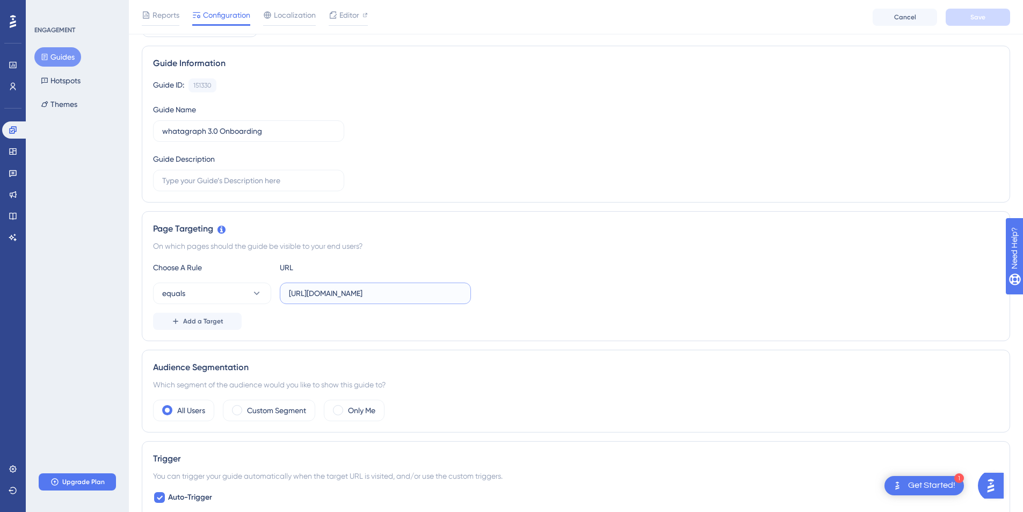
click at [331, 298] on input "[URL][DOMAIN_NAME]" at bounding box center [375, 293] width 173 height 12
paste input "[DOMAIN_NAME][URL]"
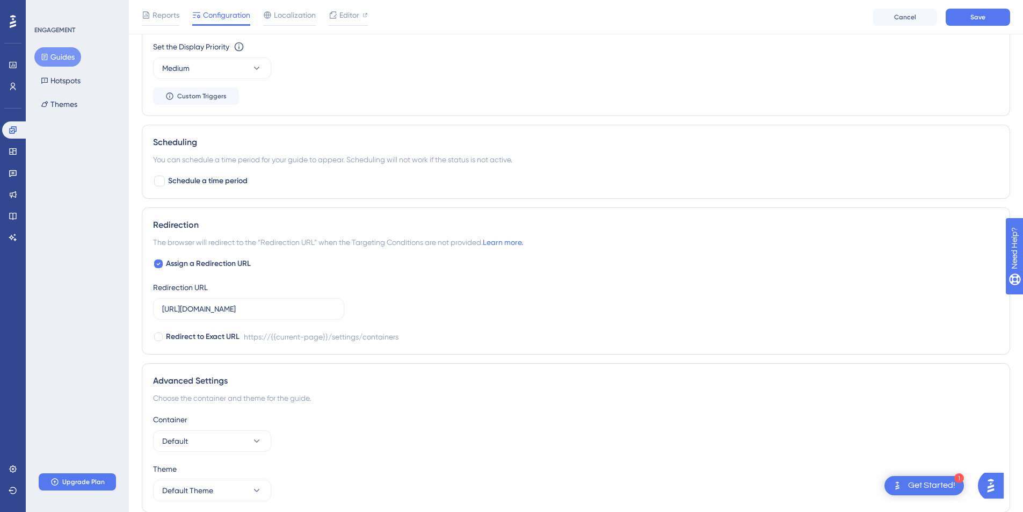
scroll to position [632, 0]
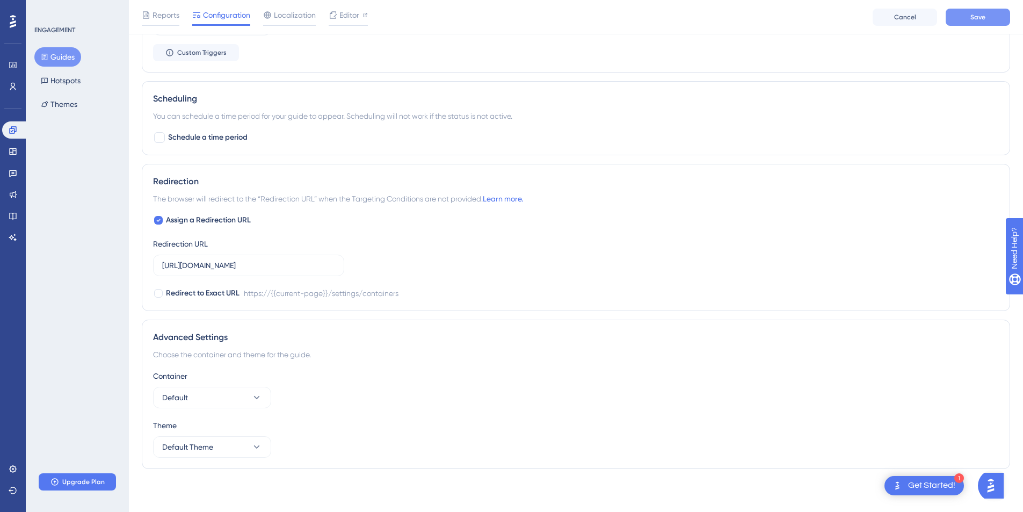
type input "[URL][DOMAIN_NAME]"
click at [969, 25] on button "Save" at bounding box center [978, 17] width 64 height 17
